Goal: Information Seeking & Learning: Learn about a topic

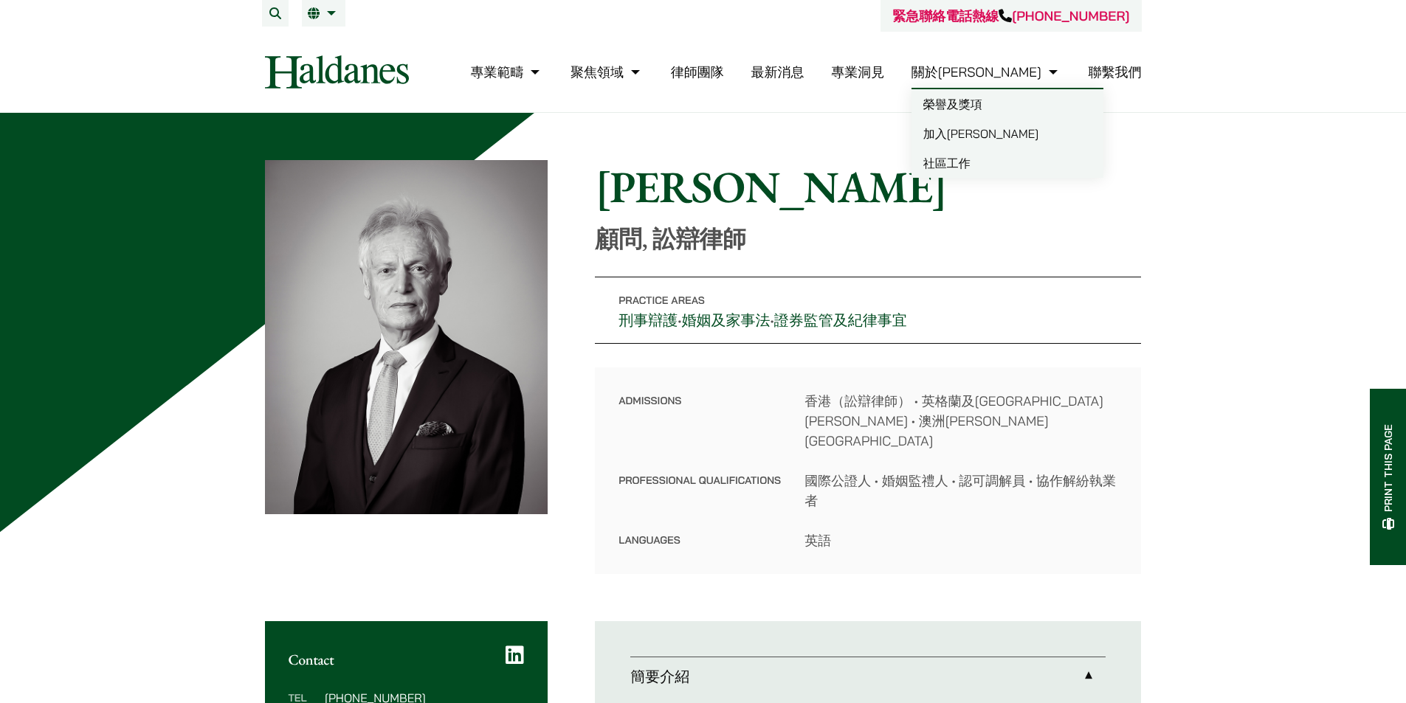
click at [801, 69] on ul "專業範疇 反壟斷和競爭法 民事訴訟及爭議解決 公司及商業業務 刑事辯護 欺詐、資產追踪和追討 知識產權 婚姻及家事法 傳媒、娛樂及體育事務 私人客戶 物業及物…" at bounding box center [805, 72] width 671 height 32
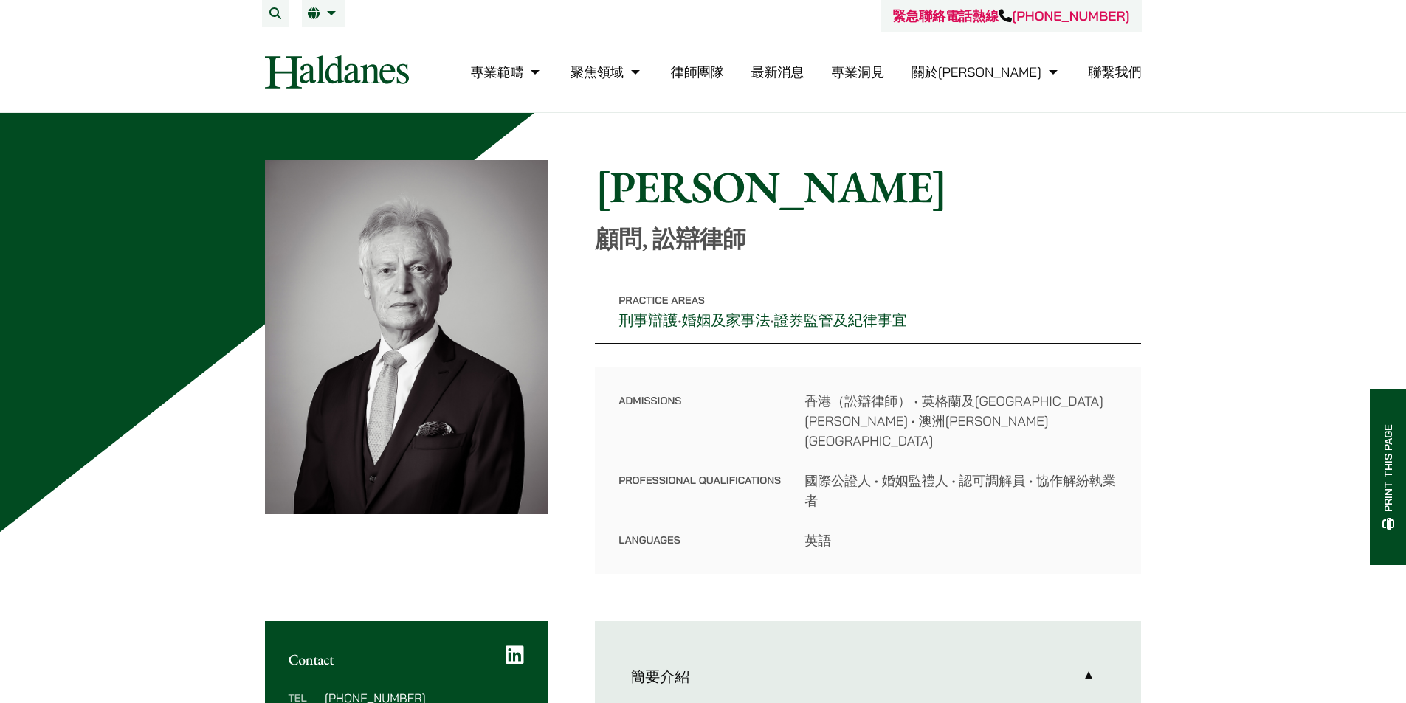
click at [724, 72] on link "律師團隊" at bounding box center [697, 71] width 53 height 17
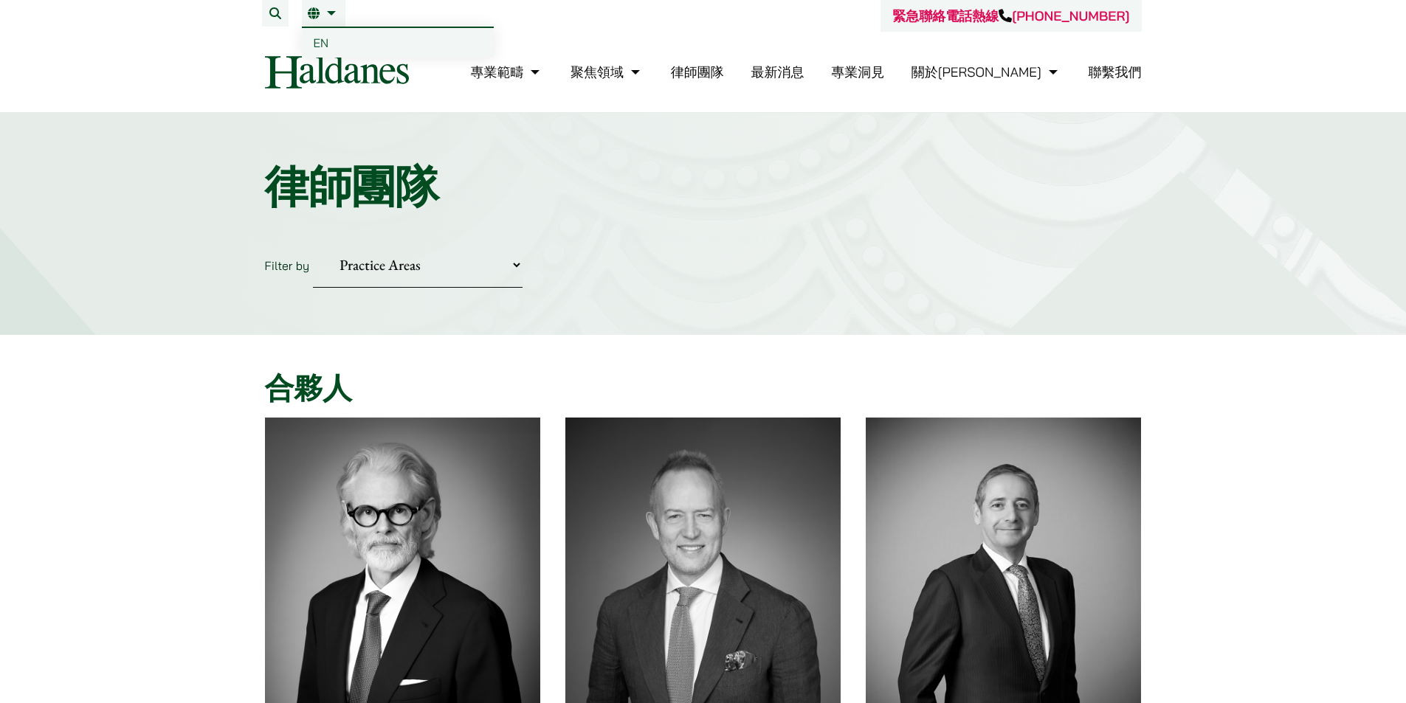
click at [334, 13] on link "繁" at bounding box center [324, 13] width 32 height 12
click at [327, 17] on link "繁" at bounding box center [324, 13] width 32 height 12
click at [325, 16] on link "繁" at bounding box center [324, 13] width 32 height 12
click at [324, 37] on span "EN" at bounding box center [321, 42] width 15 height 15
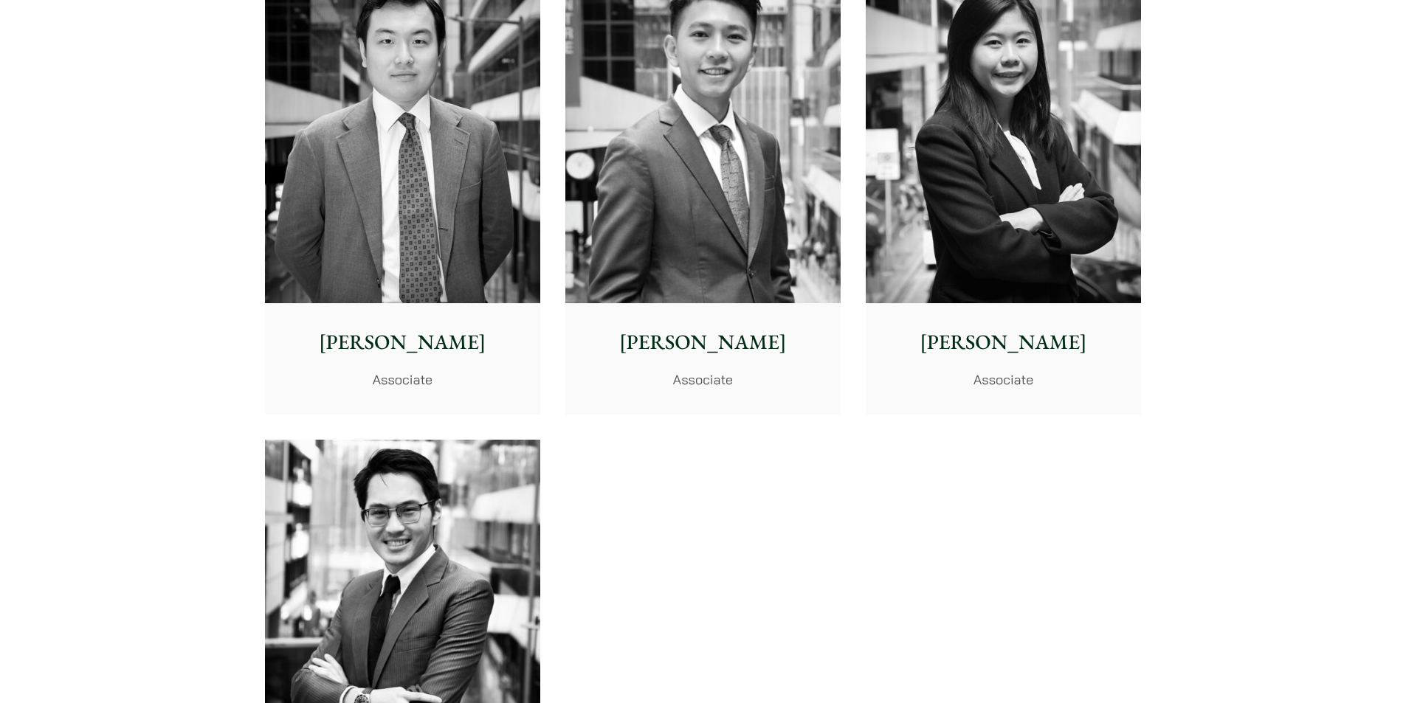
scroll to position [5816, 0]
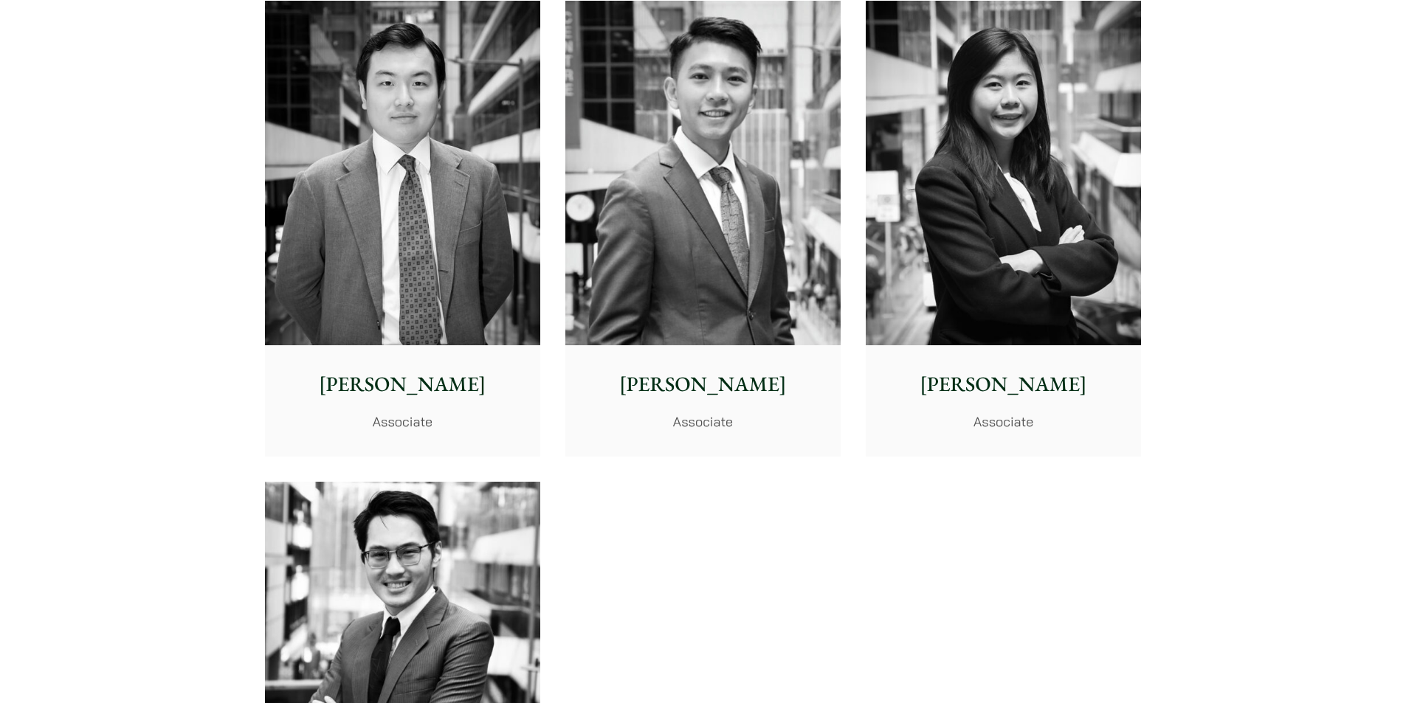
click at [931, 184] on img at bounding box center [1003, 173] width 275 height 345
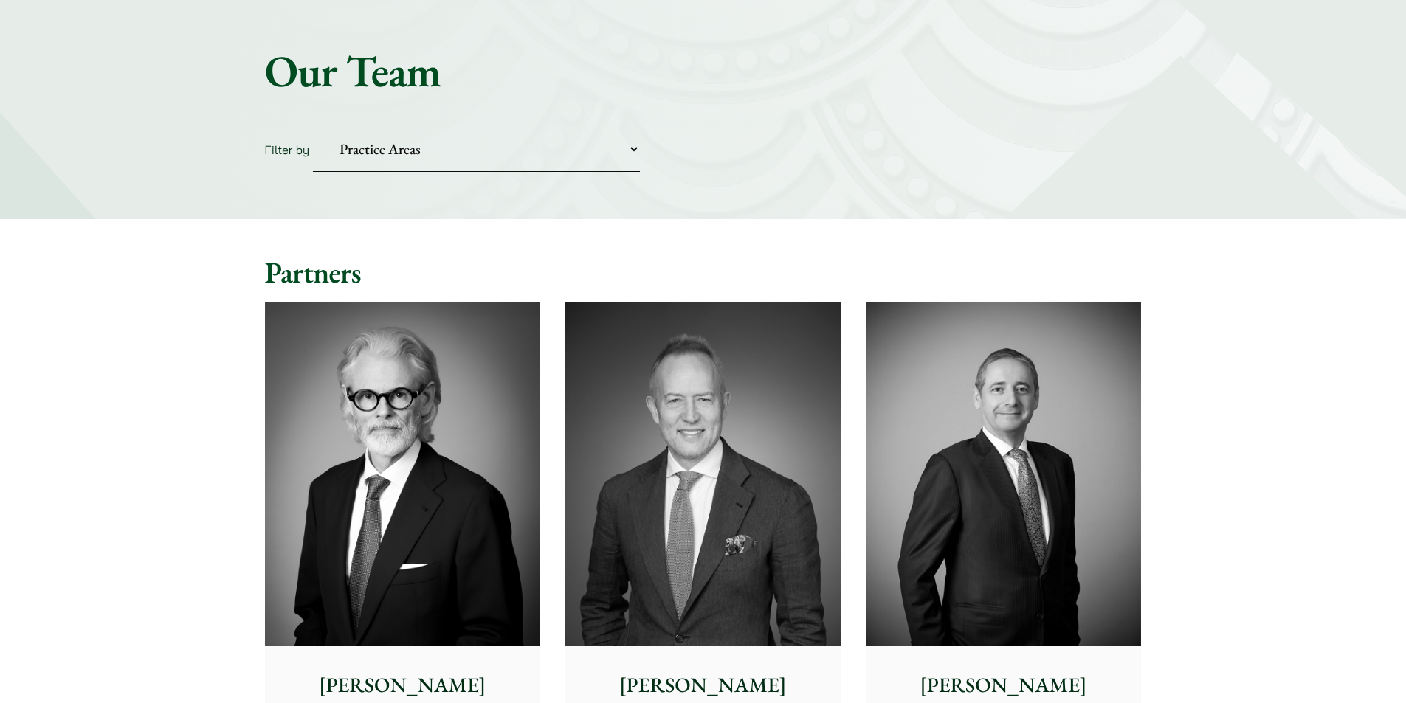
scroll to position [221, 0]
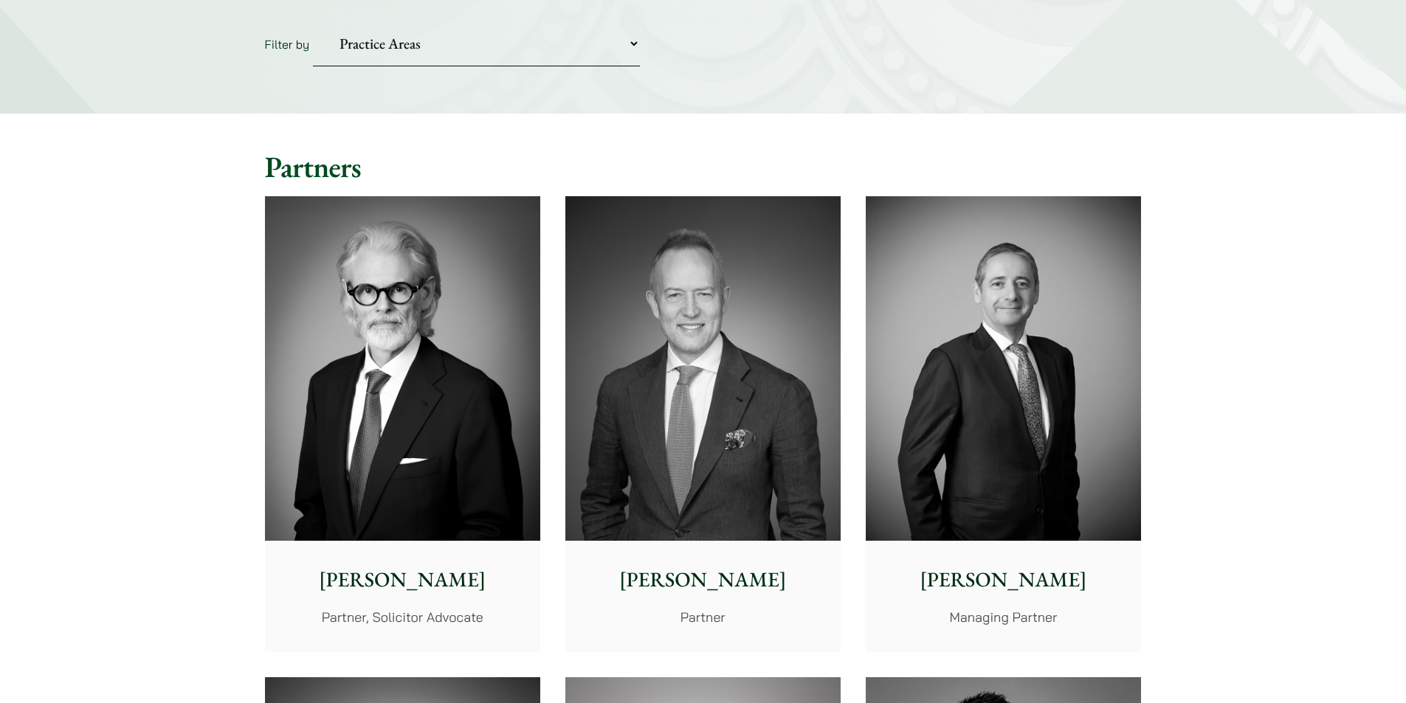
click at [375, 241] on img at bounding box center [402, 368] width 275 height 345
click at [763, 321] on img at bounding box center [702, 368] width 275 height 345
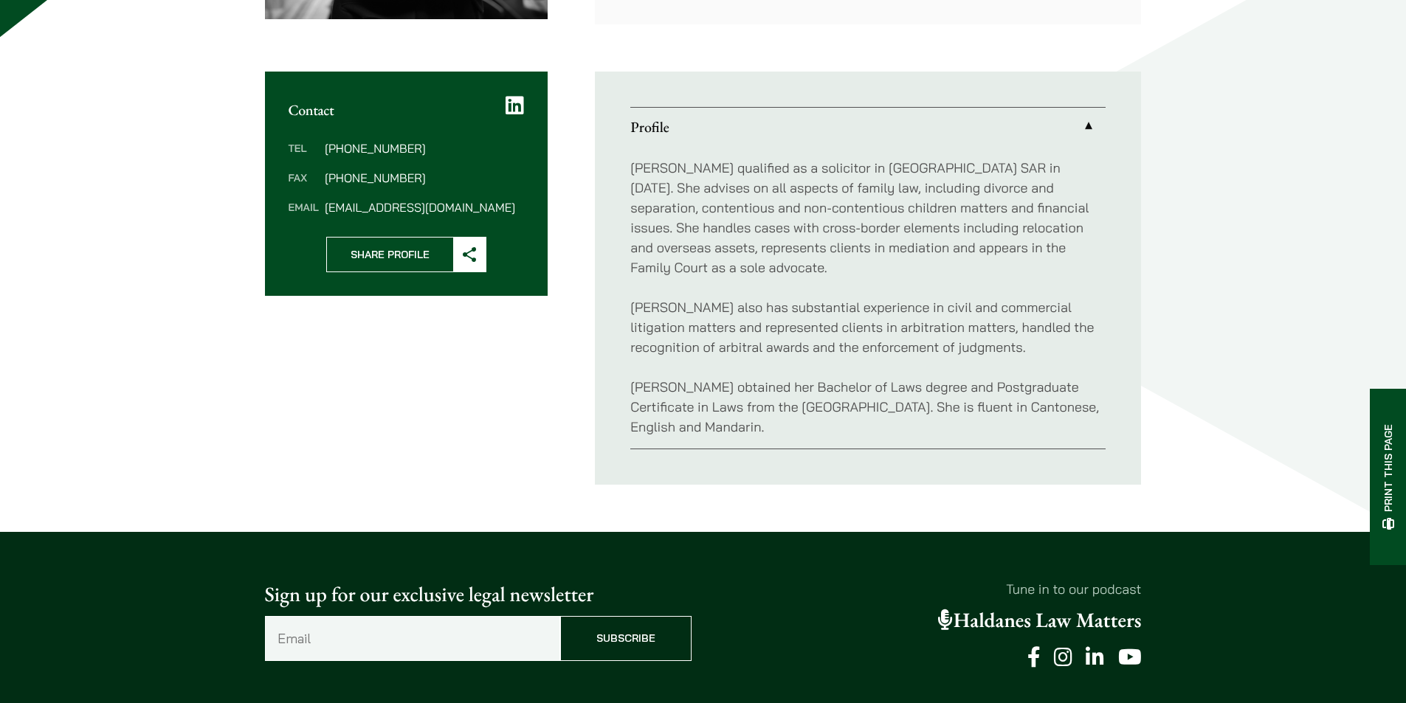
scroll to position [517, 0]
